Goal: Task Accomplishment & Management: Manage account settings

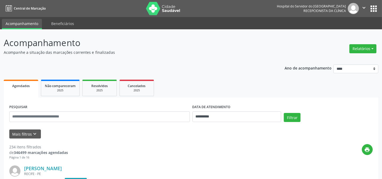
click at [104, 132] on div "Mais filtros keyboard_arrow_down" at bounding box center [191, 133] width 366 height 9
click at [31, 134] on button "Mais filtros keyboard_arrow_down" at bounding box center [25, 133] width 32 height 9
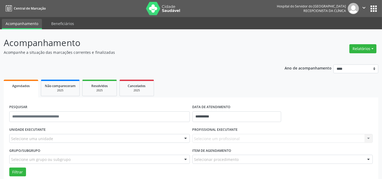
click at [184, 137] on div at bounding box center [186, 138] width 8 height 9
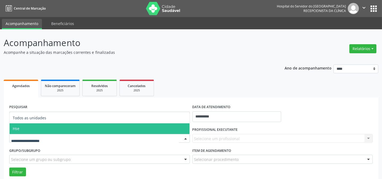
click at [169, 126] on span "Hse" at bounding box center [100, 128] width 180 height 11
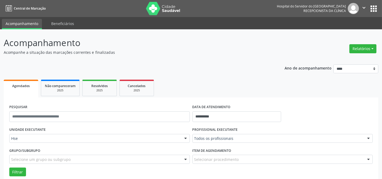
click at [368, 138] on div at bounding box center [369, 138] width 8 height 9
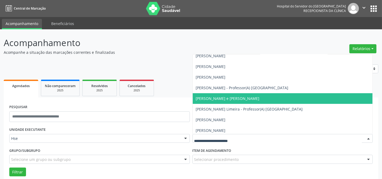
scroll to position [459, 0]
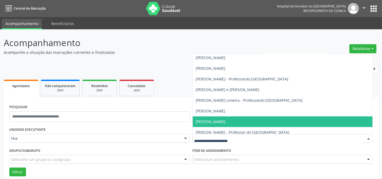
click at [275, 122] on span "[PERSON_NAME]" at bounding box center [283, 121] width 180 height 11
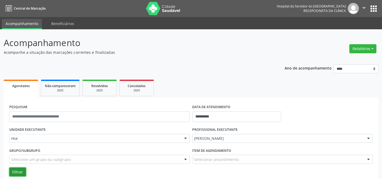
click at [14, 170] on button "Filtrar" at bounding box center [17, 171] width 17 height 9
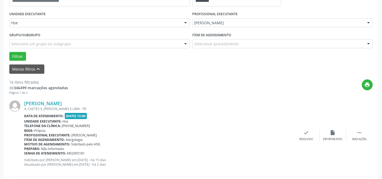
scroll to position [125, 0]
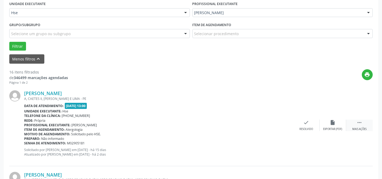
click at [368, 126] on div " Mais ações" at bounding box center [360, 124] width 27 height 11
click at [325, 126] on div "alarm_off Não compareceu" at bounding box center [333, 124] width 27 height 11
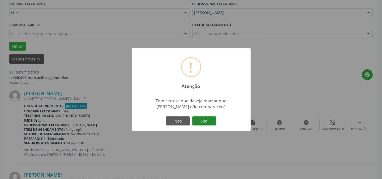
click at [204, 121] on button "Sim" at bounding box center [204, 120] width 24 height 9
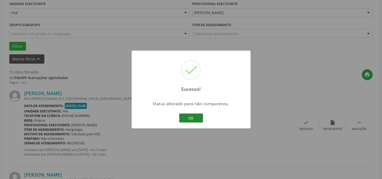
click at [191, 114] on button "OK" at bounding box center [191, 117] width 24 height 9
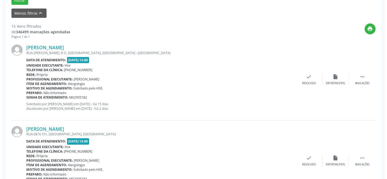
scroll to position [174, 0]
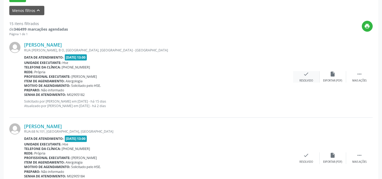
click at [303, 78] on div "check Resolvido" at bounding box center [306, 76] width 27 height 11
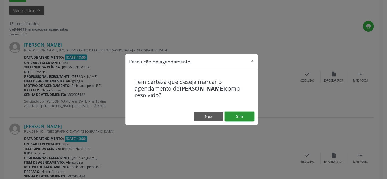
click at [236, 117] on button "Sim" at bounding box center [239, 116] width 29 height 9
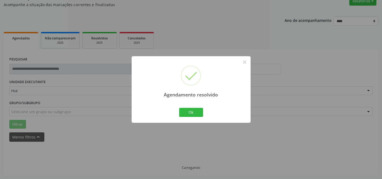
scroll to position [53, 0]
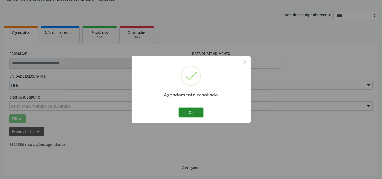
click at [197, 112] on button "Ok" at bounding box center [191, 112] width 24 height 9
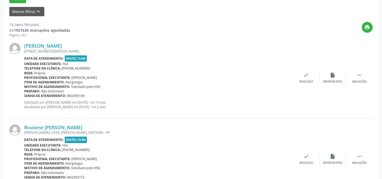
scroll to position [174, 0]
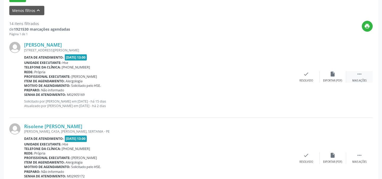
click at [361, 74] on icon "" at bounding box center [360, 74] width 6 height 6
click at [336, 80] on div "Não compareceu" at bounding box center [333, 81] width 23 height 4
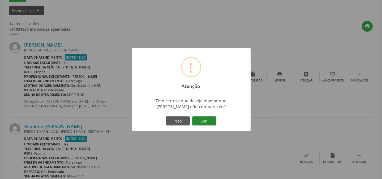
click at [204, 122] on button "Sim" at bounding box center [204, 120] width 24 height 9
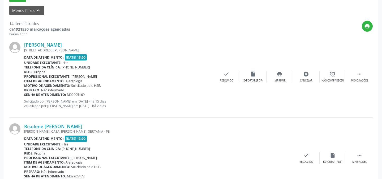
scroll to position [174, 0]
click at [333, 77] on div "alarm_off Não compareceu" at bounding box center [333, 76] width 27 height 11
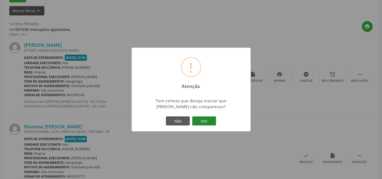
click at [207, 119] on button "Sim" at bounding box center [204, 120] width 24 height 9
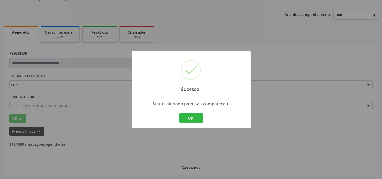
scroll to position [53, 0]
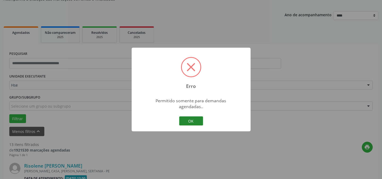
click at [197, 119] on button "OK" at bounding box center [191, 120] width 24 height 9
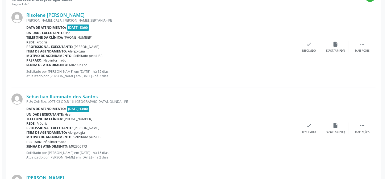
scroll to position [198, 0]
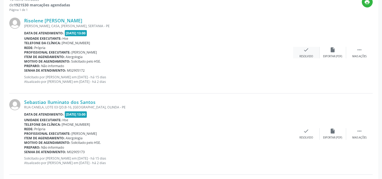
click at [307, 54] on div "Resolvido" at bounding box center [307, 56] width 14 height 4
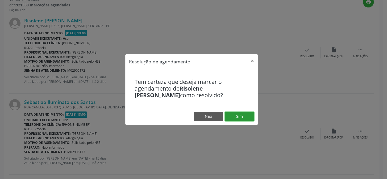
click at [247, 117] on button "Sim" at bounding box center [239, 116] width 29 height 9
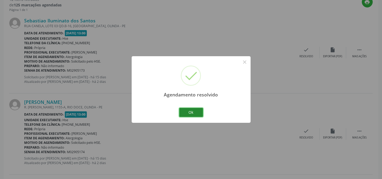
click at [191, 111] on button "Ok" at bounding box center [191, 112] width 24 height 9
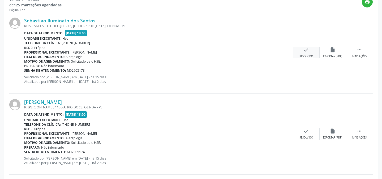
click at [304, 55] on div "Resolvido" at bounding box center [307, 56] width 14 height 4
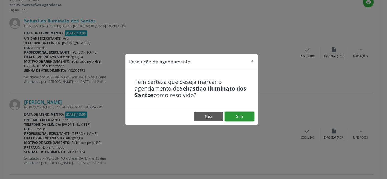
click at [239, 114] on button "Sim" at bounding box center [239, 116] width 29 height 9
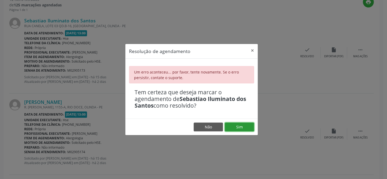
click at [238, 125] on button "Sim" at bounding box center [239, 126] width 29 height 9
click at [251, 50] on button "×" at bounding box center [252, 50] width 11 height 13
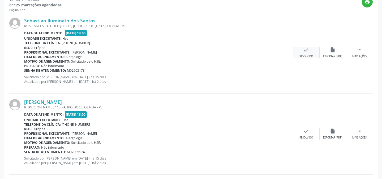
click at [305, 53] on div "check Resolvido" at bounding box center [306, 52] width 27 height 11
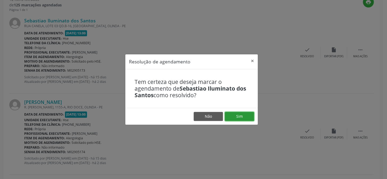
click at [233, 114] on button "Sim" at bounding box center [239, 116] width 29 height 9
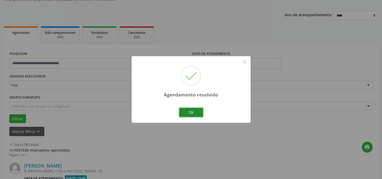
click at [196, 112] on button "Ok" at bounding box center [191, 112] width 24 height 9
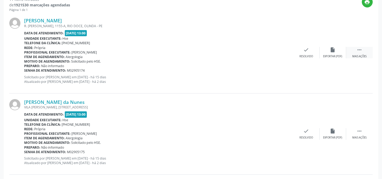
click at [364, 51] on div " Mais ações" at bounding box center [360, 52] width 27 height 11
click at [338, 52] on div "alarm_off Não compareceu" at bounding box center [333, 52] width 27 height 11
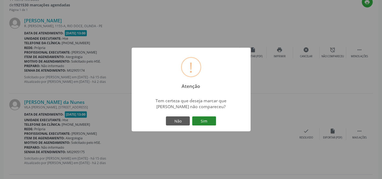
click at [208, 120] on button "Sim" at bounding box center [204, 120] width 24 height 9
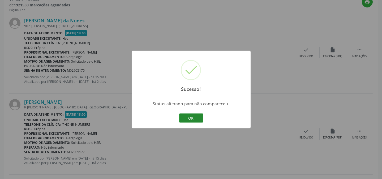
click at [192, 115] on button "OK" at bounding box center [191, 117] width 24 height 9
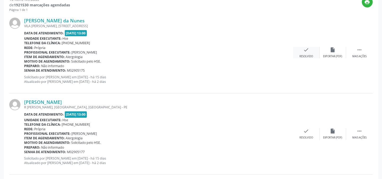
click at [310, 55] on div "Resolvido" at bounding box center [307, 56] width 14 height 4
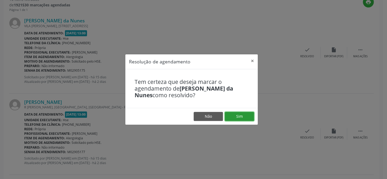
click at [243, 116] on button "Sim" at bounding box center [239, 116] width 29 height 9
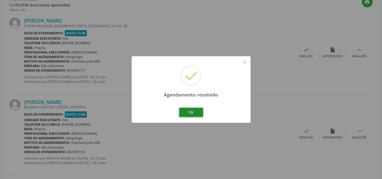
click at [196, 113] on button "Ok" at bounding box center [191, 112] width 24 height 9
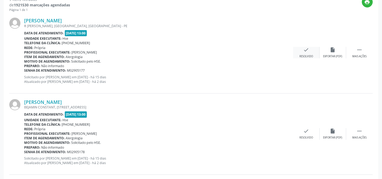
click at [305, 55] on div "Resolvido" at bounding box center [307, 56] width 14 height 4
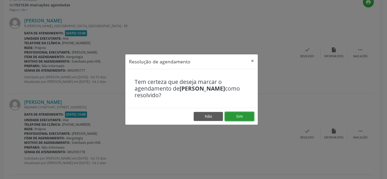
click at [244, 115] on button "Sim" at bounding box center [239, 116] width 29 height 9
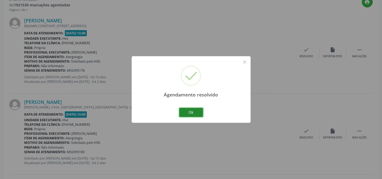
click at [194, 111] on button "Ok" at bounding box center [191, 112] width 24 height 9
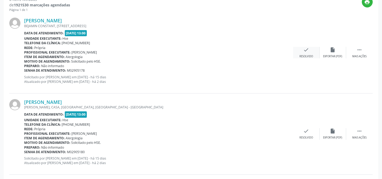
click at [314, 52] on div "check Resolvido" at bounding box center [306, 52] width 27 height 11
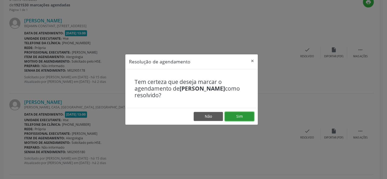
click at [234, 116] on button "Sim" at bounding box center [239, 116] width 29 height 9
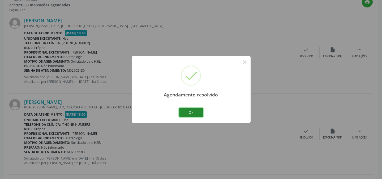
click at [196, 110] on button "Ok" at bounding box center [191, 112] width 24 height 9
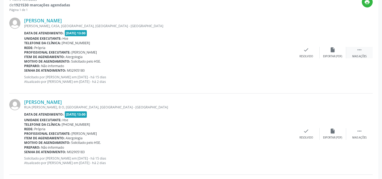
click at [363, 52] on div " Mais ações" at bounding box center [360, 52] width 27 height 11
click at [334, 52] on icon "alarm_off" at bounding box center [333, 50] width 6 height 6
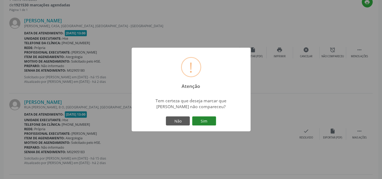
click at [212, 119] on button "Sim" at bounding box center [204, 120] width 24 height 9
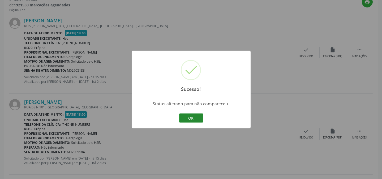
click at [199, 117] on button "OK" at bounding box center [191, 117] width 24 height 9
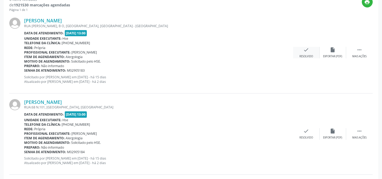
click at [306, 54] on div "check Resolvido" at bounding box center [306, 52] width 27 height 11
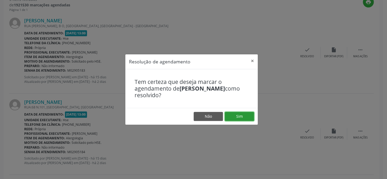
click at [234, 116] on button "Sim" at bounding box center [239, 116] width 29 height 9
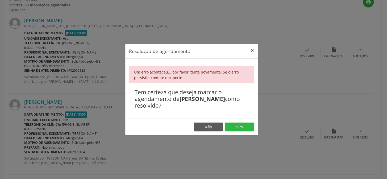
click at [252, 50] on button "×" at bounding box center [252, 50] width 11 height 13
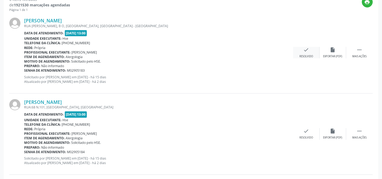
click at [308, 53] on div "check Resolvido" at bounding box center [306, 52] width 27 height 11
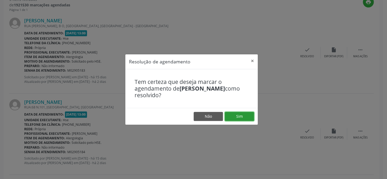
click at [243, 117] on button "Sim" at bounding box center [239, 116] width 29 height 9
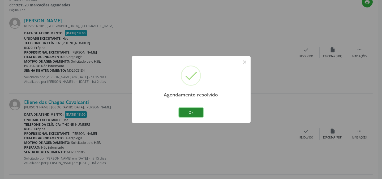
click at [199, 113] on button "Ok" at bounding box center [191, 112] width 24 height 9
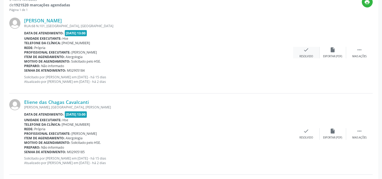
click at [306, 53] on div "check Resolvido" at bounding box center [306, 52] width 27 height 11
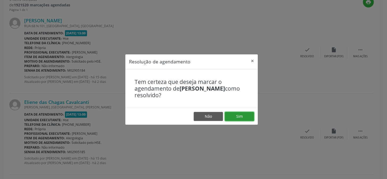
click at [236, 117] on button "Sim" at bounding box center [239, 116] width 29 height 9
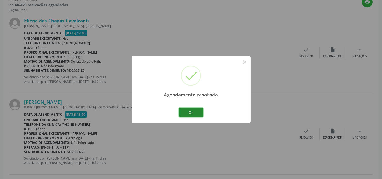
click at [196, 110] on button "Ok" at bounding box center [191, 112] width 24 height 9
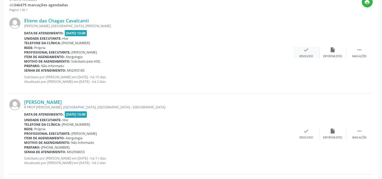
click at [306, 52] on div "check Resolvido" at bounding box center [306, 52] width 27 height 11
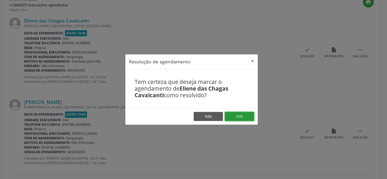
click at [244, 117] on button "Sim" at bounding box center [239, 116] width 29 height 9
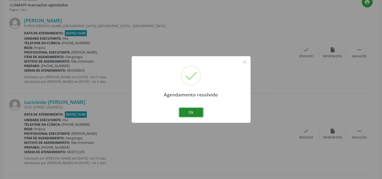
click at [199, 111] on button "Ok" at bounding box center [191, 112] width 24 height 9
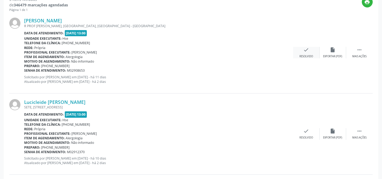
click at [307, 54] on div "Resolvido" at bounding box center [307, 56] width 14 height 4
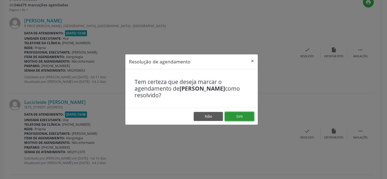
click at [236, 115] on button "Sim" at bounding box center [239, 116] width 29 height 9
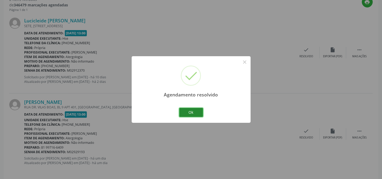
click at [200, 114] on button "Ok" at bounding box center [191, 112] width 24 height 9
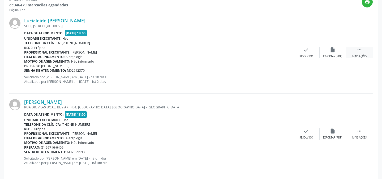
click at [358, 51] on icon "" at bounding box center [360, 50] width 6 height 6
click at [334, 55] on div "Não compareceu" at bounding box center [333, 56] width 23 height 4
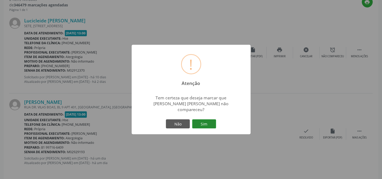
click at [208, 121] on button "Sim" at bounding box center [204, 123] width 24 height 9
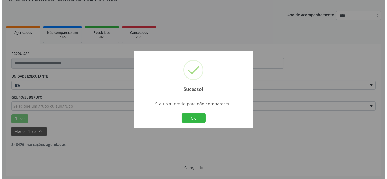
scroll to position [121, 0]
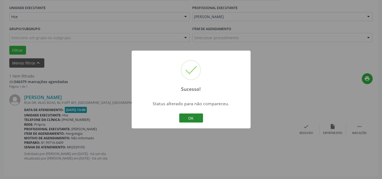
click at [192, 118] on button "OK" at bounding box center [191, 117] width 24 height 9
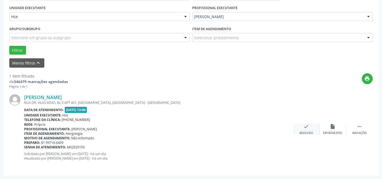
click at [309, 128] on icon "check" at bounding box center [307, 126] width 6 height 6
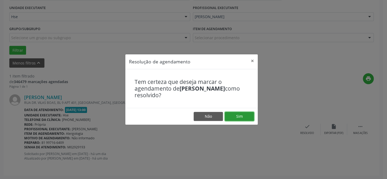
click at [239, 115] on button "Sim" at bounding box center [239, 116] width 29 height 9
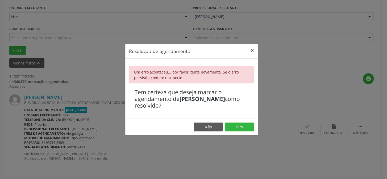
click at [252, 50] on button "×" at bounding box center [252, 50] width 11 height 13
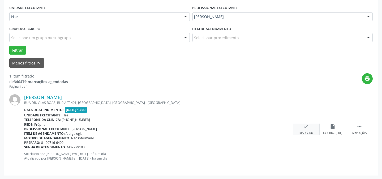
click at [308, 128] on icon "check" at bounding box center [307, 126] width 6 height 6
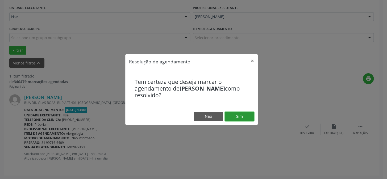
click at [243, 117] on button "Sim" at bounding box center [239, 116] width 29 height 9
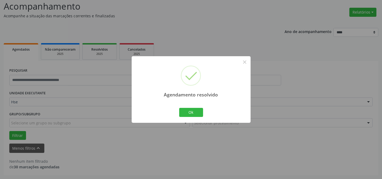
scroll to position [36, 0]
click at [198, 111] on button "Ok" at bounding box center [191, 112] width 24 height 9
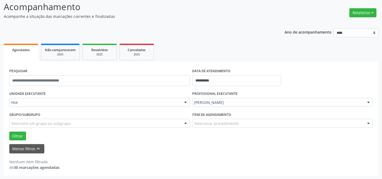
scroll to position [35, 0]
